Goal: Check status: Check status

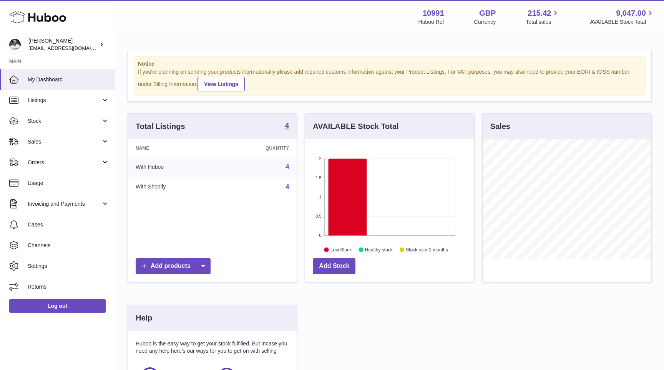
scroll to position [120, 169]
click at [48, 143] on span "Sales" at bounding box center [64, 141] width 73 height 7
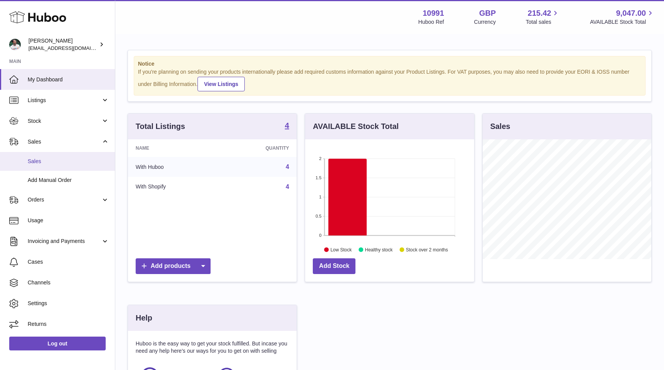
click at [50, 162] on span "Sales" at bounding box center [68, 161] width 81 height 7
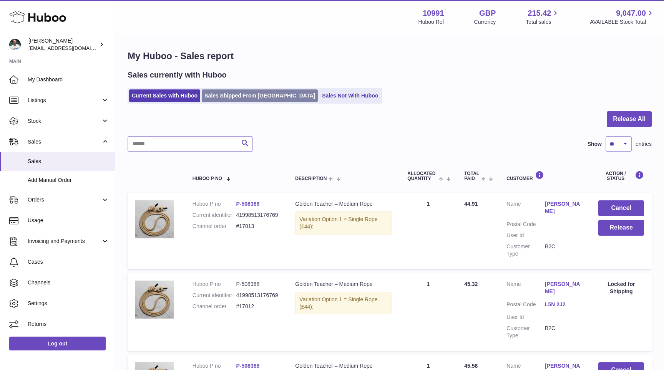
click at [232, 96] on link "Sales Shipped From [GEOGRAPHIC_DATA]" at bounding box center [260, 96] width 116 height 13
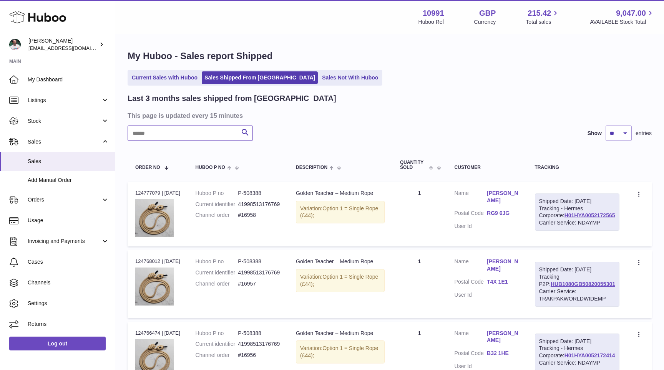
click at [181, 137] on input "text" at bounding box center [190, 133] width 125 height 15
type input "*******"
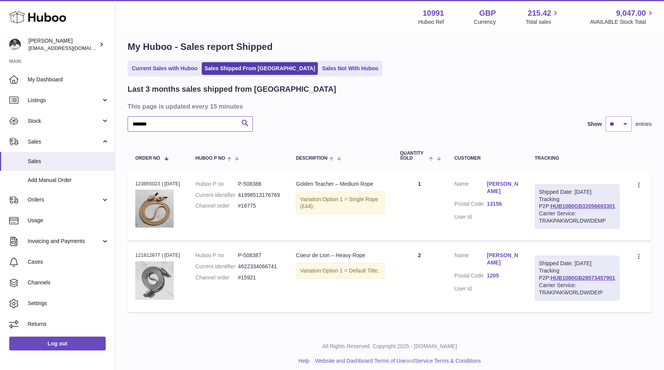
scroll to position [15, 0]
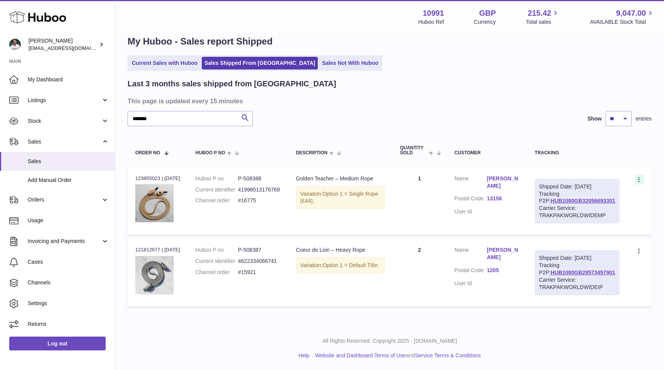
click at [639, 179] on icon at bounding box center [638, 179] width 1 height 5
click at [591, 211] on li "Duplicate Order" at bounding box center [605, 213] width 77 height 17
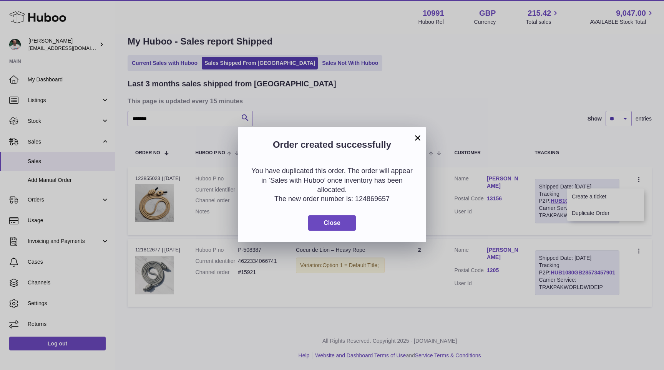
click at [329, 234] on div "You have duplicated this order. The order will appear in ‘Sales with Huboo’ onc…" at bounding box center [332, 199] width 188 height 88
click at [332, 229] on button "Close" at bounding box center [332, 224] width 48 height 16
